Goal: Transaction & Acquisition: Download file/media

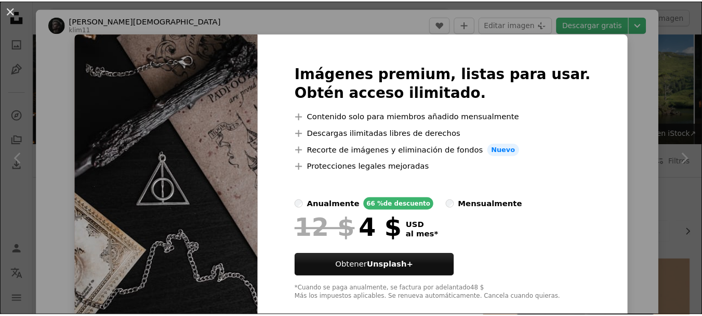
scroll to position [364, 0]
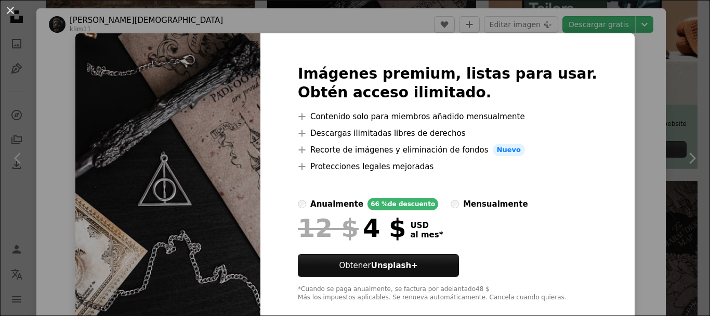
click at [622, 68] on div "An X shape Imágenes premium, listas para usar. Obtén acceso ilimitado. A plus s…" at bounding box center [355, 158] width 710 height 316
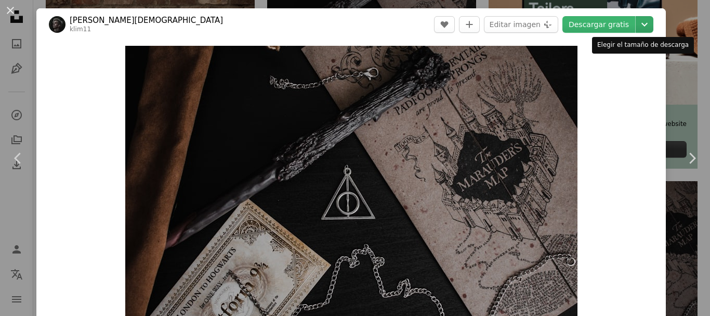
click at [636, 22] on icon "Chevron down" at bounding box center [644, 24] width 17 height 12
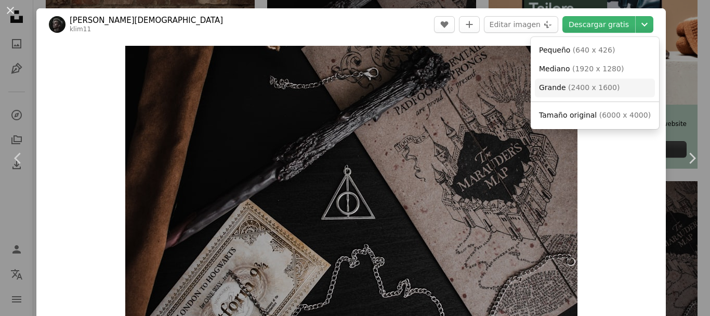
click at [586, 84] on span "( 2400 x 1600 )" at bounding box center [593, 87] width 51 height 8
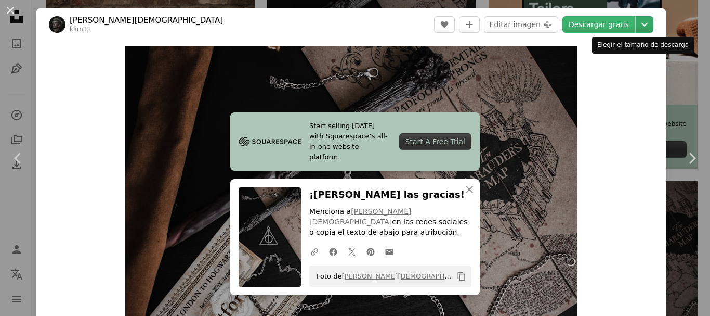
click at [642, 24] on icon "Elegir el tamaño de descarga" at bounding box center [645, 25] width 6 height 4
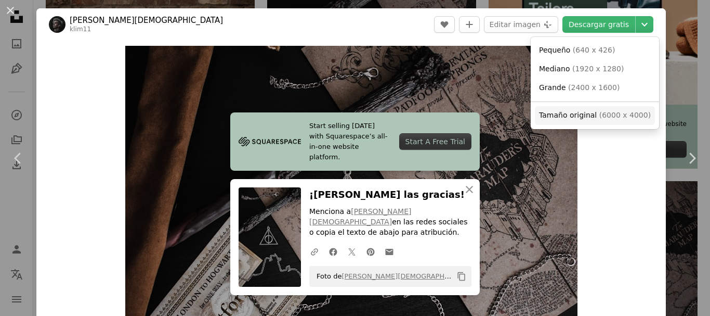
click at [572, 117] on span "Tamaño original" at bounding box center [568, 115] width 58 height 8
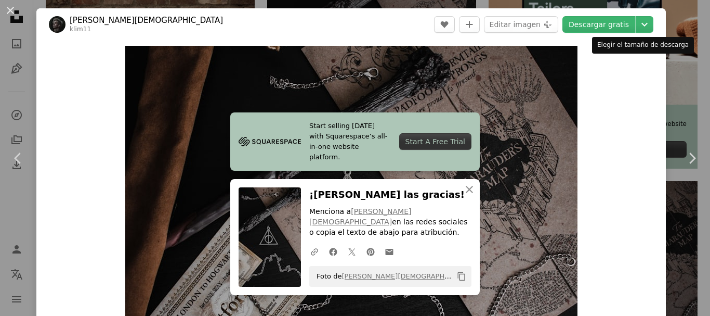
click at [665, 48] on div "Elegir el tamaño de descarga" at bounding box center [643, 45] width 102 height 17
click at [9, 15] on button "An X shape" at bounding box center [10, 10] width 12 height 12
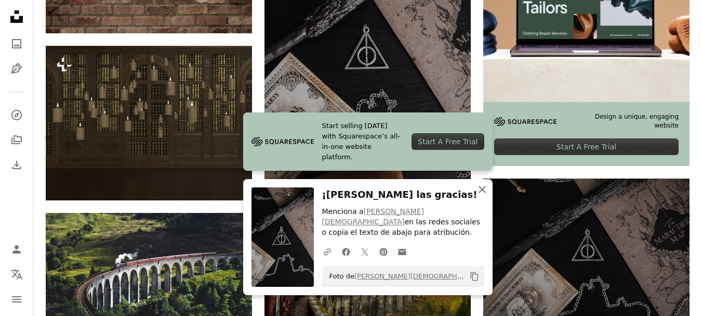
click at [483, 193] on icon "button" at bounding box center [482, 189] width 7 height 7
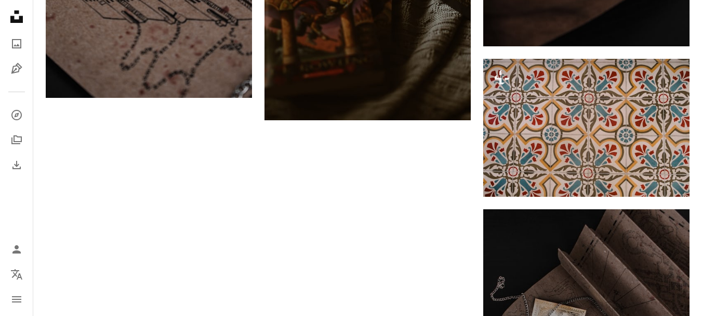
scroll to position [1560, 0]
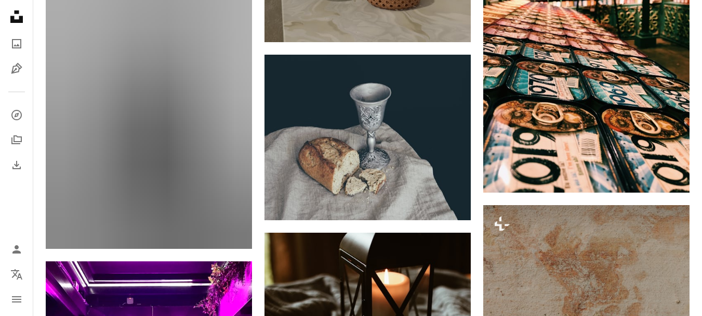
scroll to position [6915, 0]
